Goal: Task Accomplishment & Management: Use online tool/utility

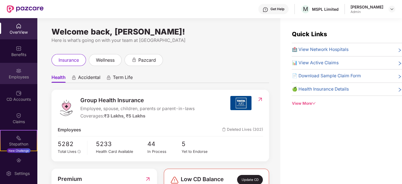
click at [7, 75] on div "Employees" at bounding box center [18, 77] width 37 height 6
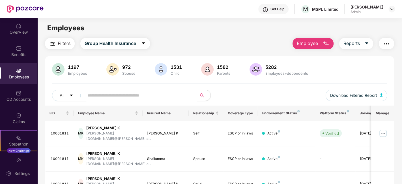
click at [305, 46] on span "Employee" at bounding box center [307, 43] width 21 height 7
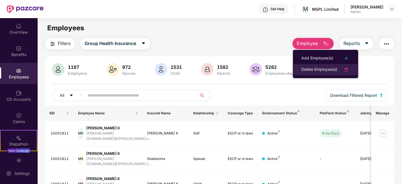
click at [309, 66] on div "Delete Employee(s)" at bounding box center [319, 69] width 36 height 7
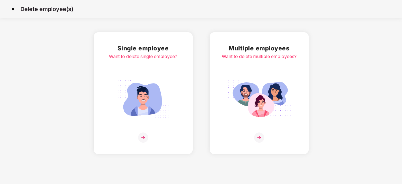
click at [255, 92] on img at bounding box center [258, 99] width 63 height 44
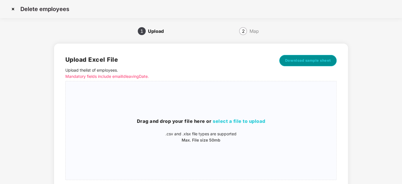
click at [311, 59] on span "Download sample sheet" at bounding box center [308, 61] width 46 height 6
